Goal: Navigation & Orientation: Find specific page/section

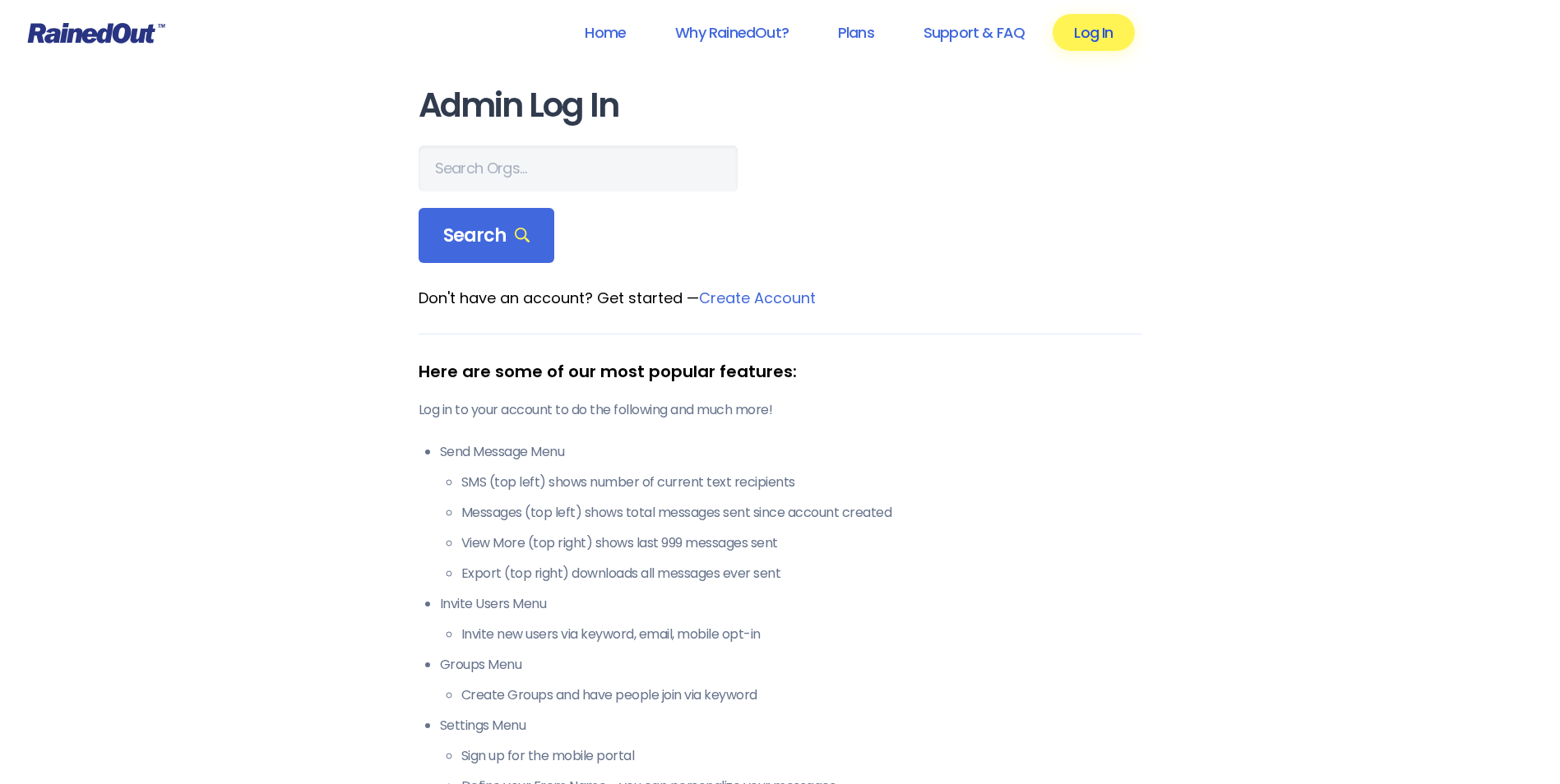
click at [1092, 34] on link "Log In" at bounding box center [1094, 32] width 81 height 37
click at [526, 227] on span "Search" at bounding box center [486, 236] width 87 height 23
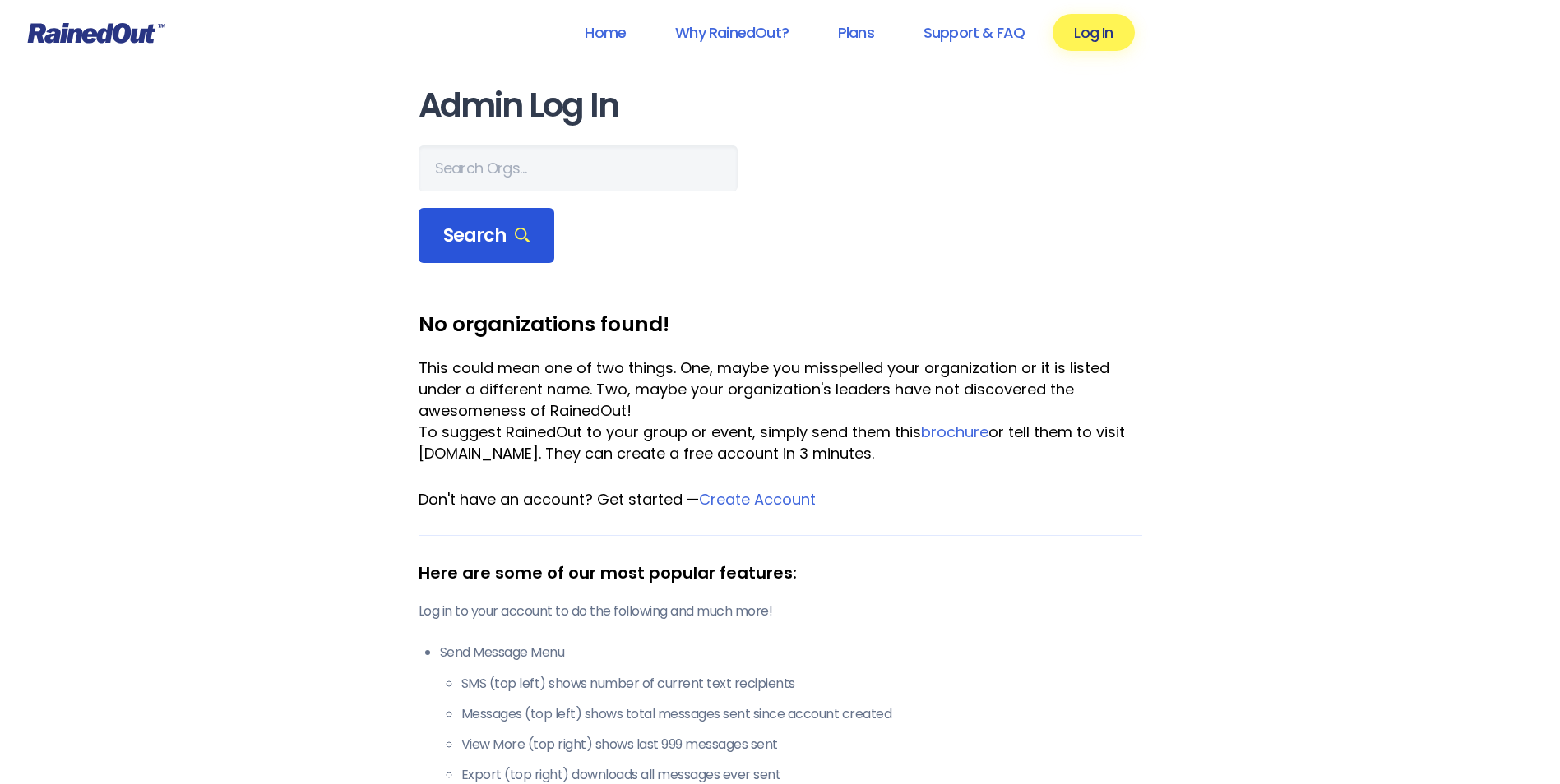
click at [526, 227] on span "Search" at bounding box center [486, 236] width 87 height 23
click at [340, 195] on div "Home Why RainedOut? Plans Support & FAQ Log In Admin Log In Search No organizat…" at bounding box center [780, 749] width 1560 height 1499
click at [467, 233] on span "Search" at bounding box center [486, 236] width 87 height 23
click at [466, 232] on span "Search" at bounding box center [486, 236] width 87 height 23
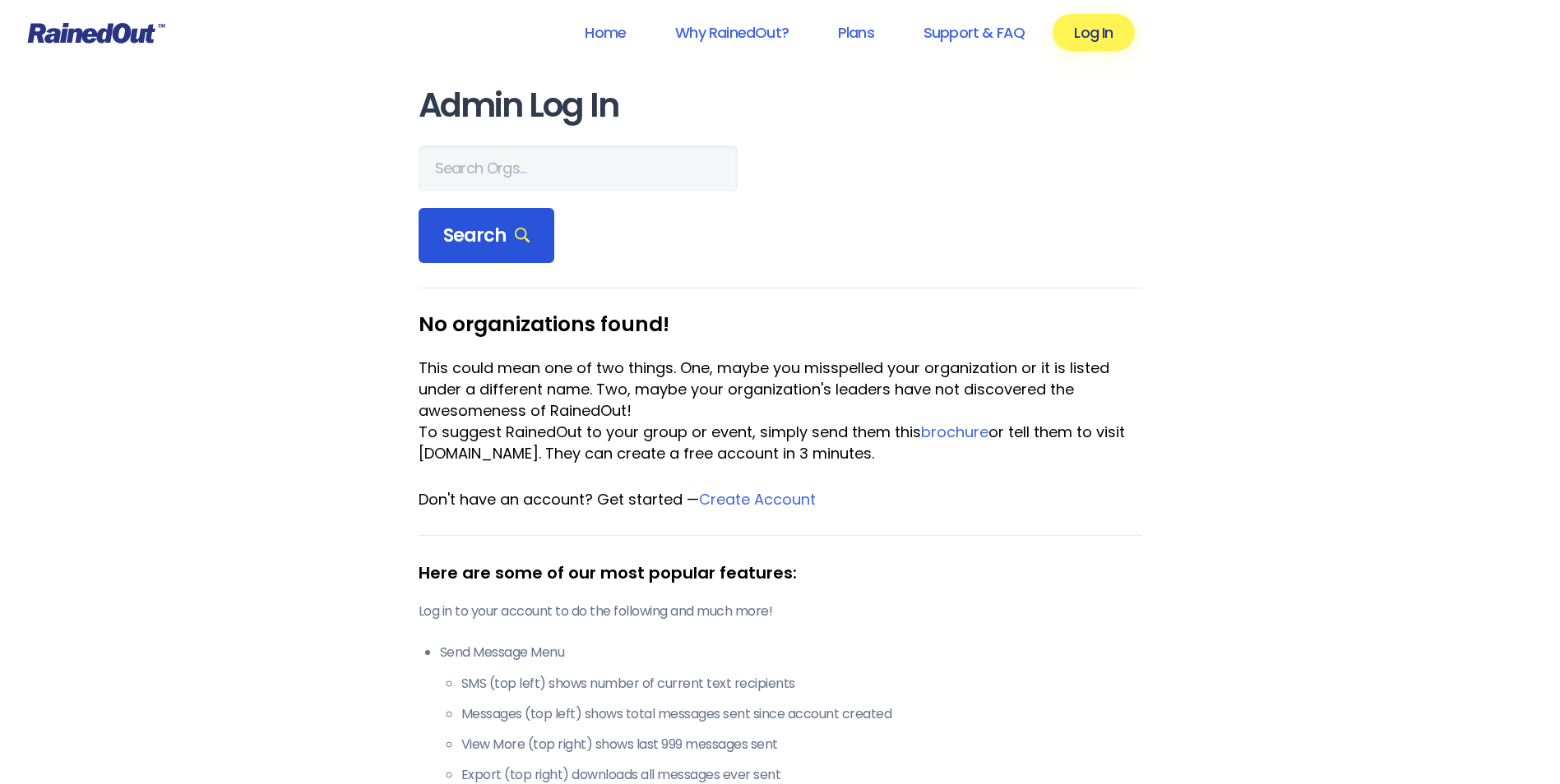
click at [520, 237] on icon at bounding box center [522, 236] width 15 height 15
click at [818, 204] on form "Search" at bounding box center [780, 205] width 723 height 118
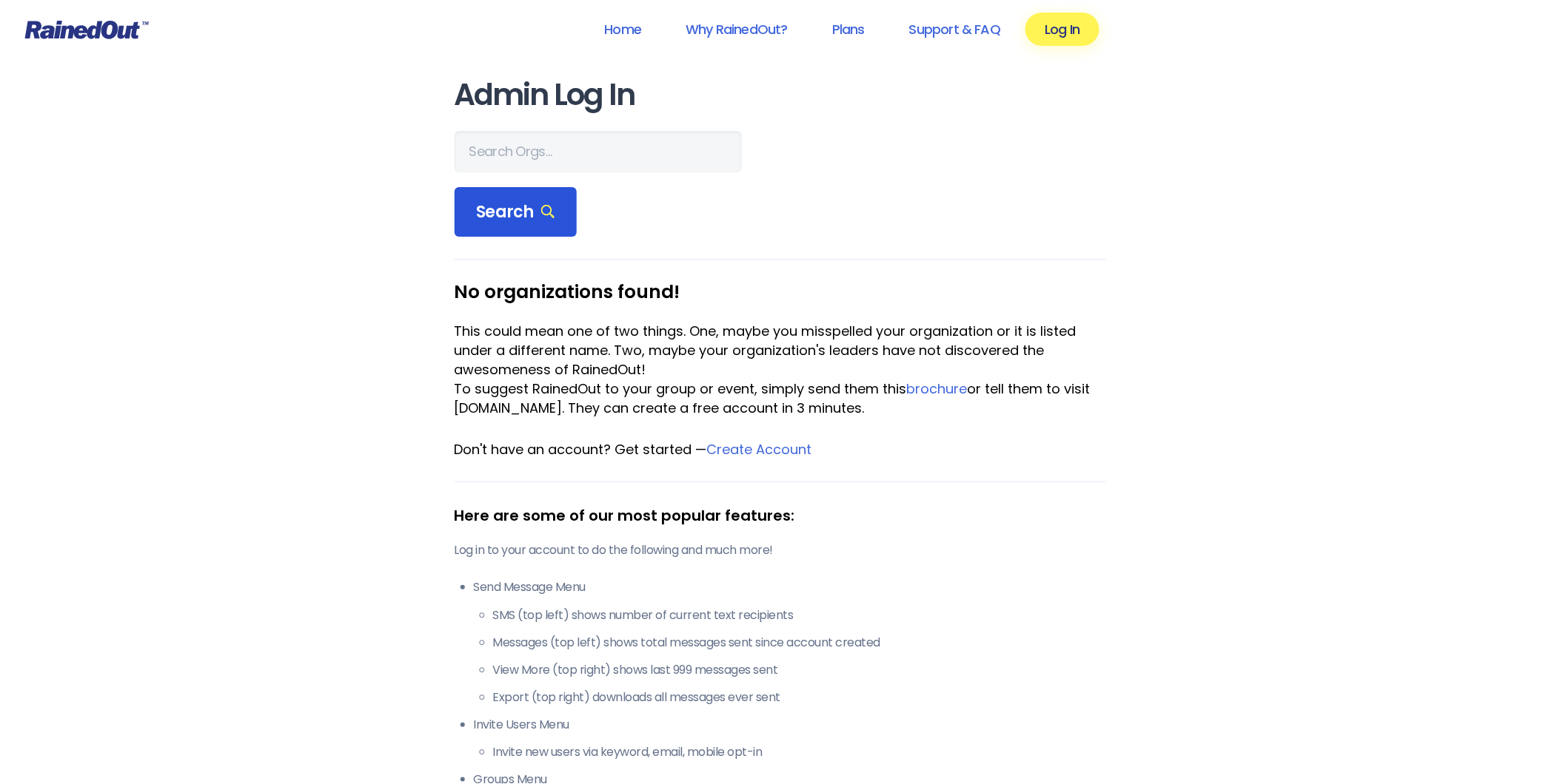
click at [545, 213] on icon at bounding box center [548, 212] width 14 height 14
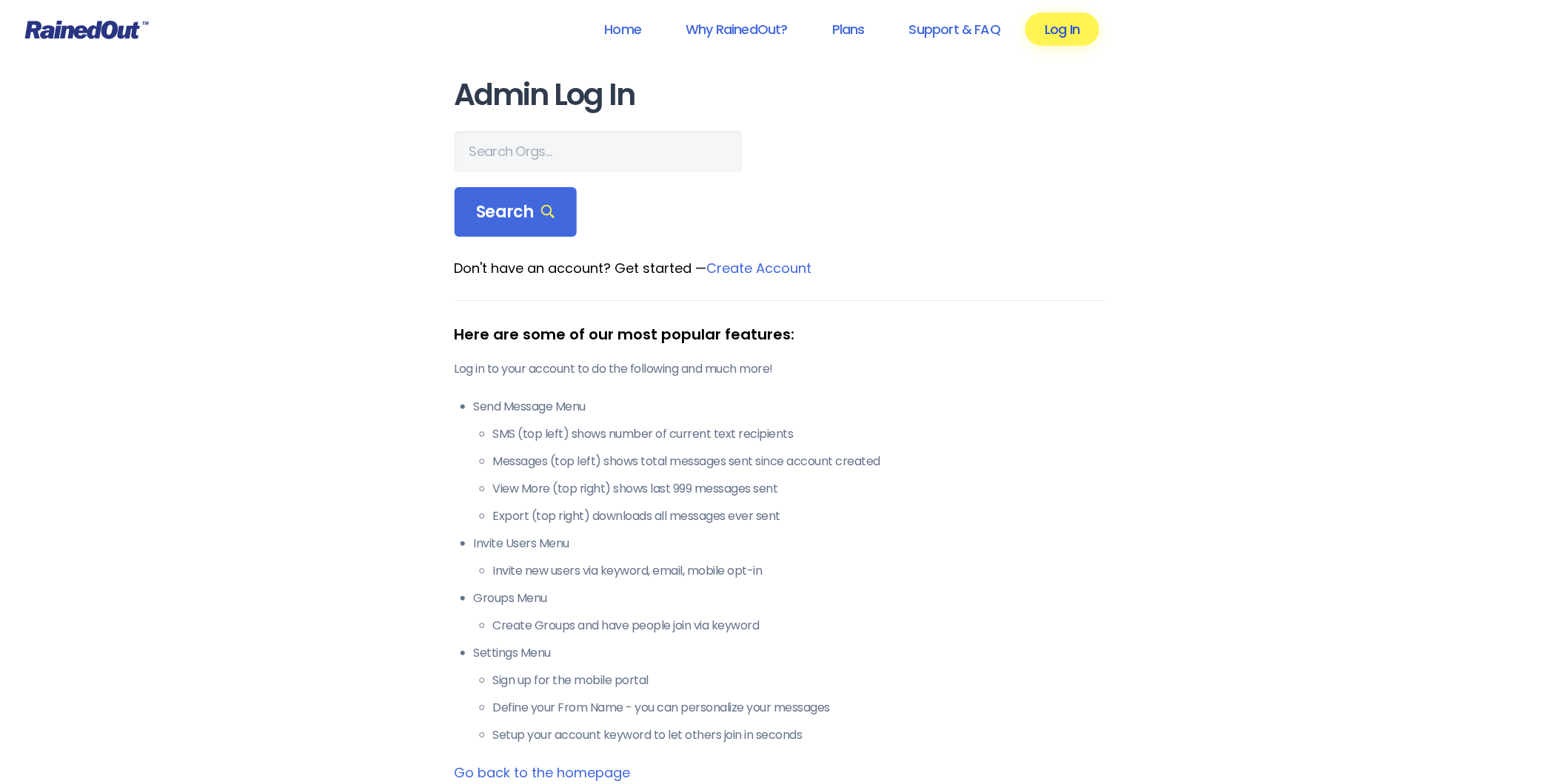
click at [1070, 36] on link "Log In" at bounding box center [1062, 29] width 73 height 33
click at [536, 209] on span "Search" at bounding box center [516, 212] width 78 height 21
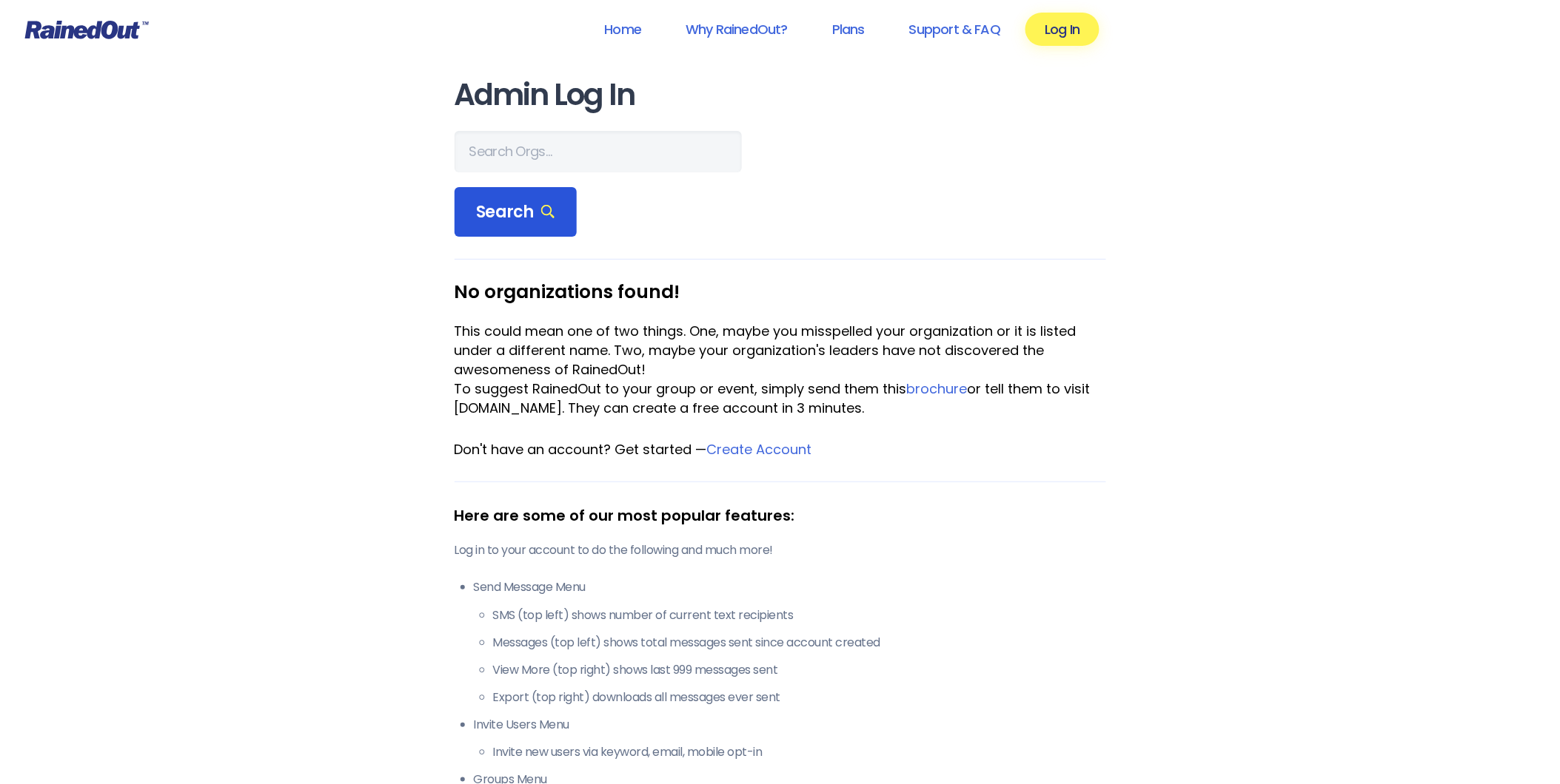
click at [542, 218] on icon at bounding box center [548, 212] width 14 height 14
click at [507, 213] on span "Search" at bounding box center [516, 212] width 78 height 21
click at [531, 215] on span "Search" at bounding box center [516, 212] width 78 height 21
click at [536, 218] on span "Search" at bounding box center [516, 212] width 78 height 21
click at [1073, 56] on header "Home Why RainedOut? Plans Support & FAQ Log In" at bounding box center [780, 30] width 1560 height 59
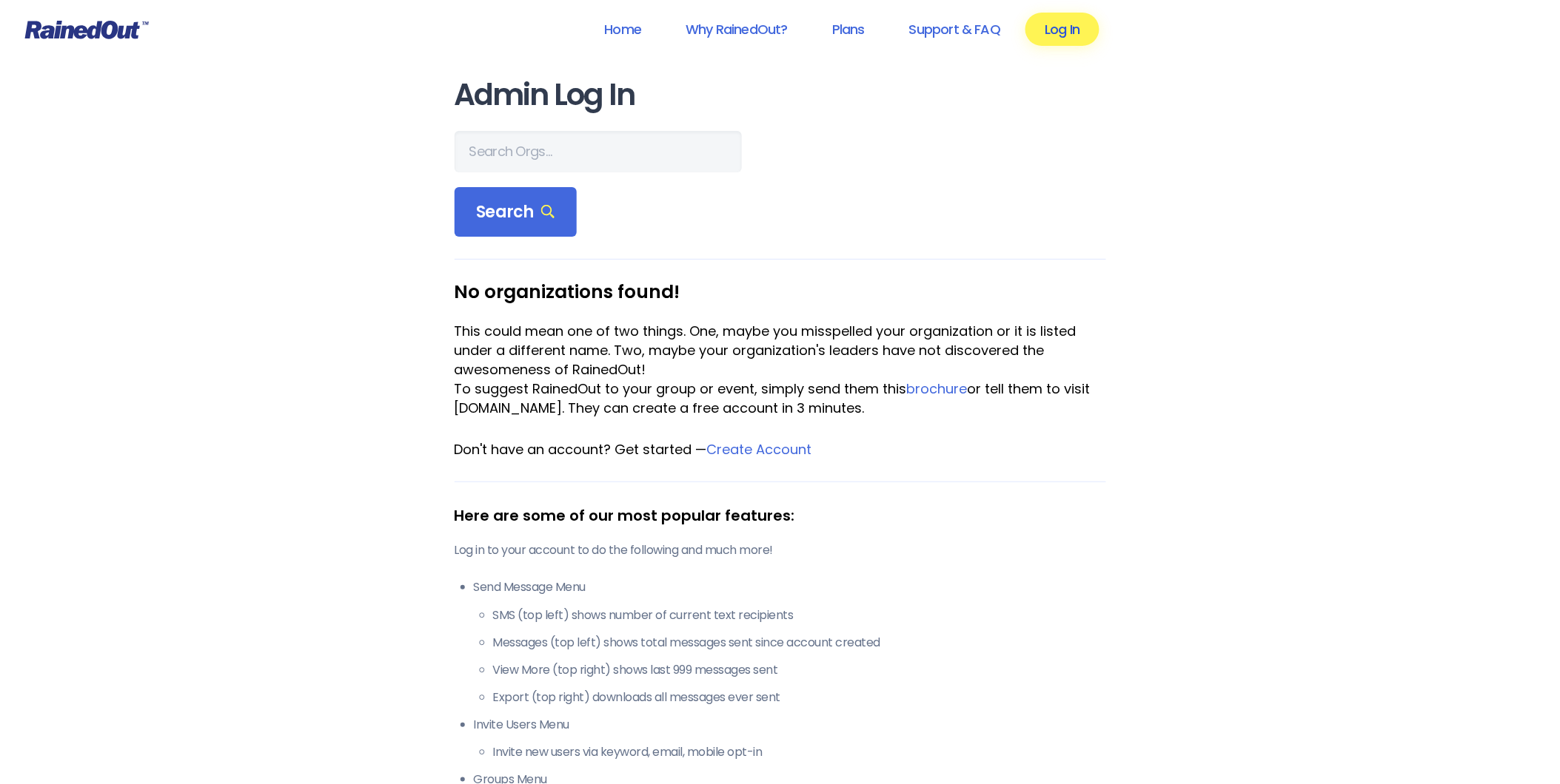
click at [1067, 34] on link "Log In" at bounding box center [1062, 29] width 73 height 33
click at [1040, 41] on link "Log In" at bounding box center [1062, 29] width 73 height 33
click at [635, 32] on link "Home" at bounding box center [622, 29] width 76 height 33
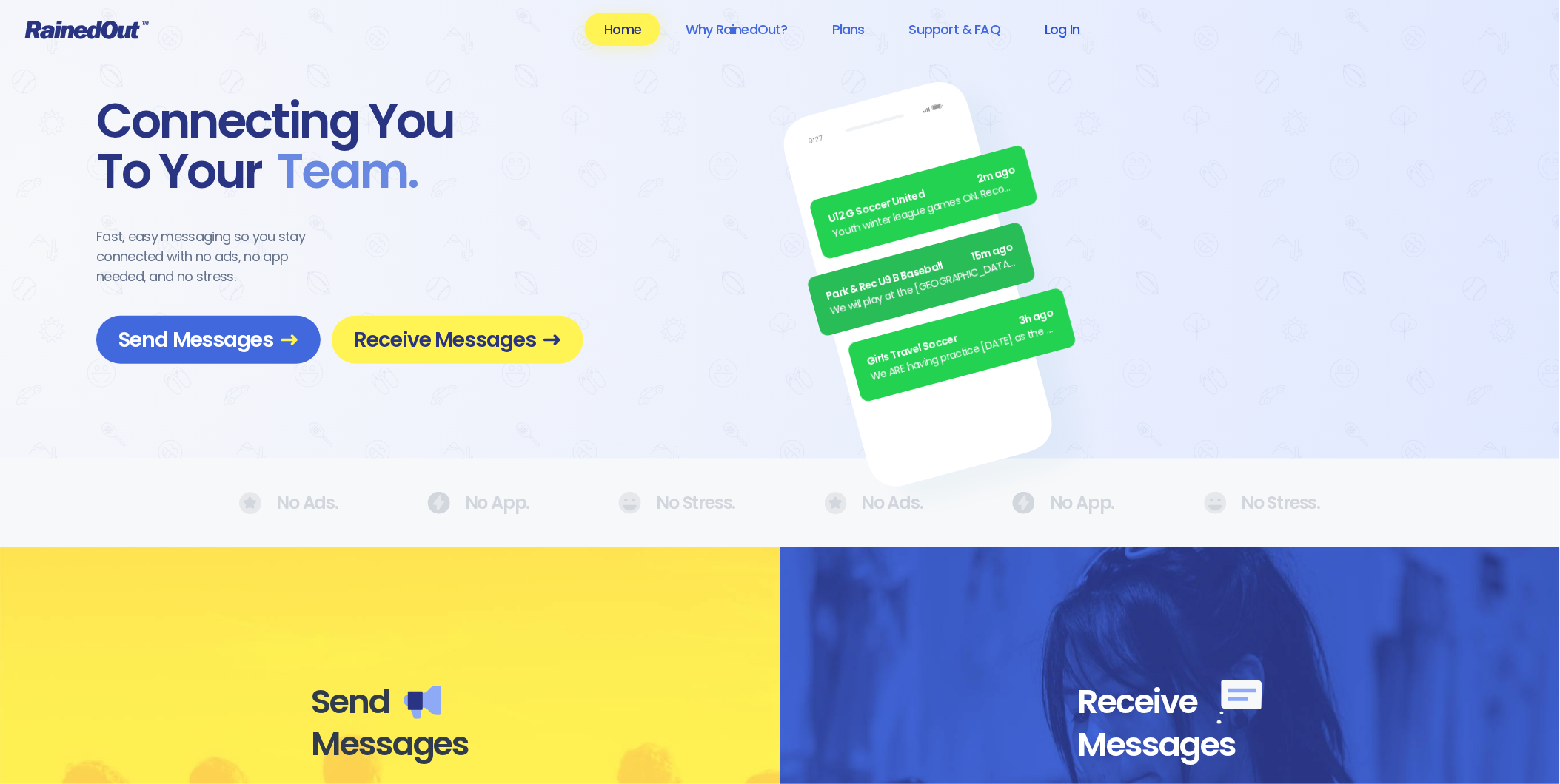
click at [1048, 25] on link "Log In" at bounding box center [1062, 29] width 73 height 33
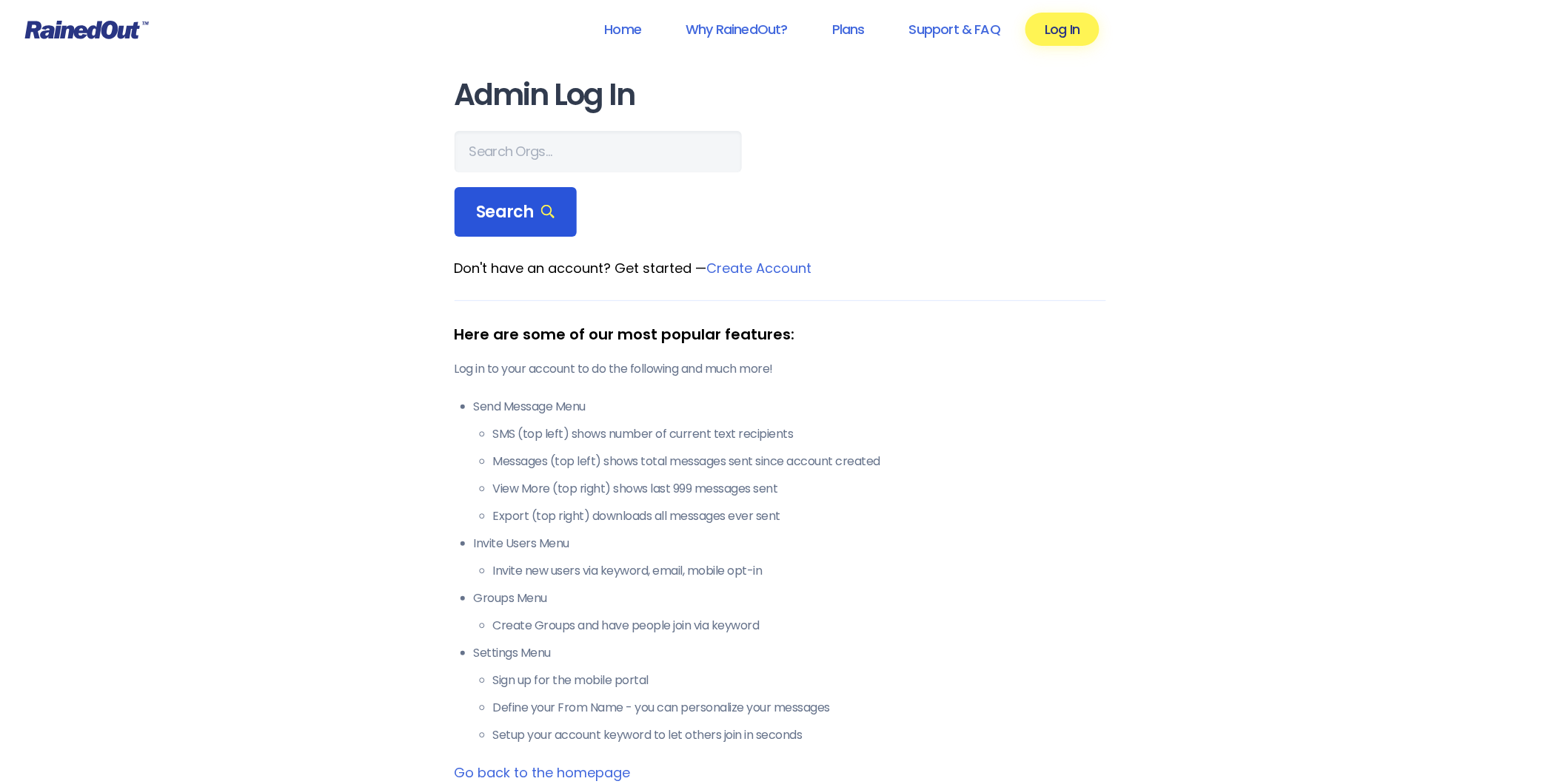
click at [553, 224] on div "Search" at bounding box center [515, 212] width 123 height 50
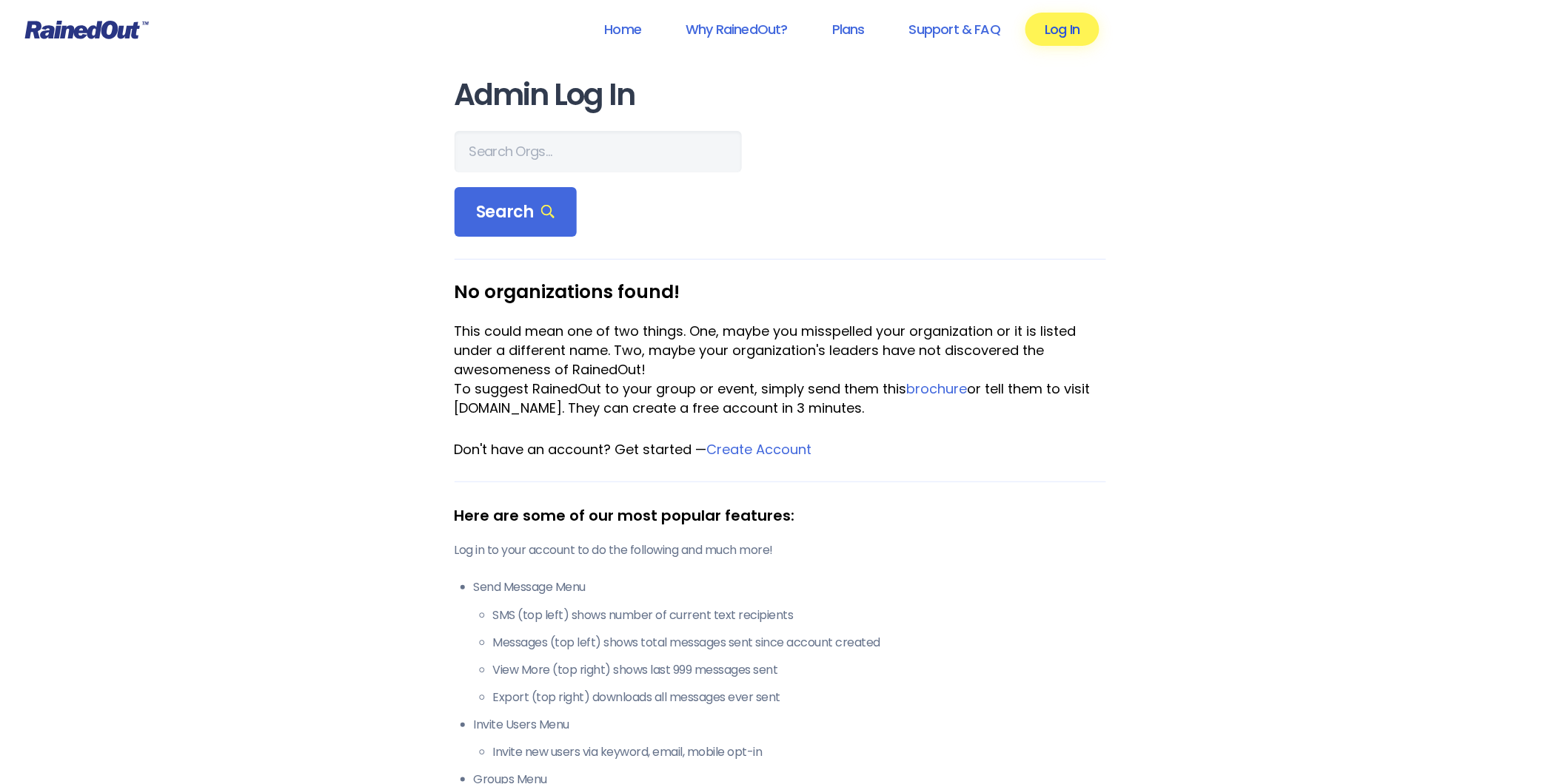
click at [1041, 27] on link "Log In" at bounding box center [1062, 29] width 73 height 33
